Goal: Information Seeking & Learning: Learn about a topic

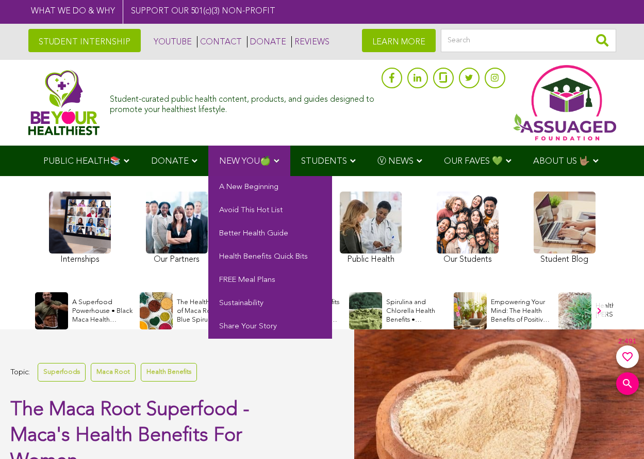
click at [248, 160] on span "NEW YOU🍏" at bounding box center [245, 161] width 52 height 9
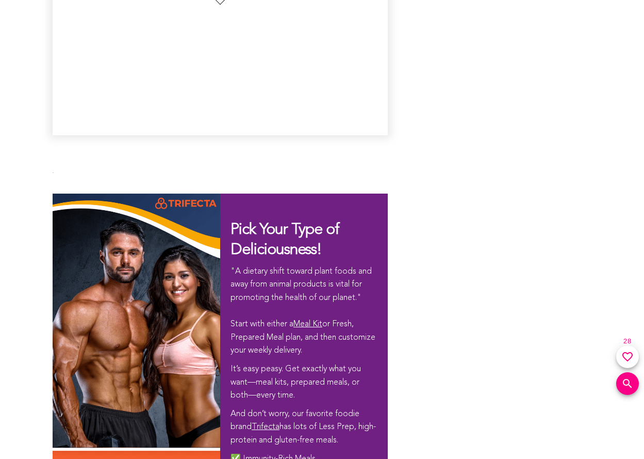
scroll to position [7486, 0]
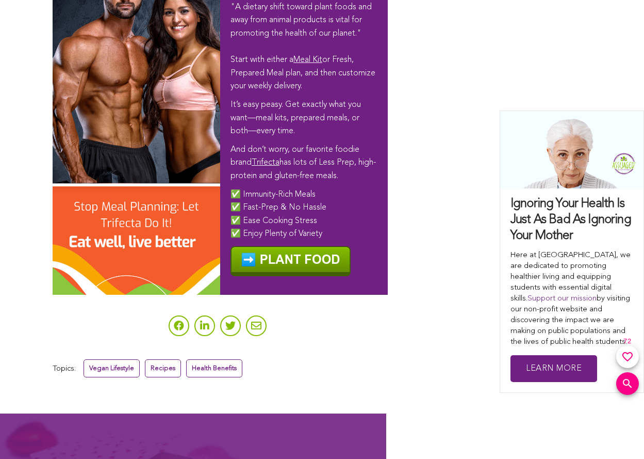
scroll to position [4208, 0]
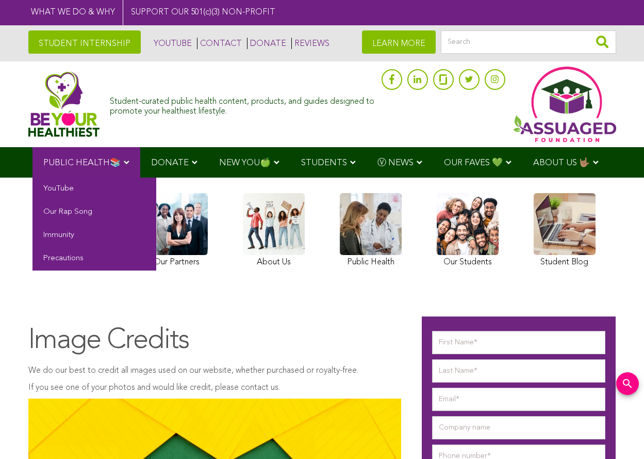
click at [87, 161] on span "PUBLIC HEALTH📚" at bounding box center [81, 162] width 77 height 9
